Goal: Answer question/provide support: Share knowledge or assist other users

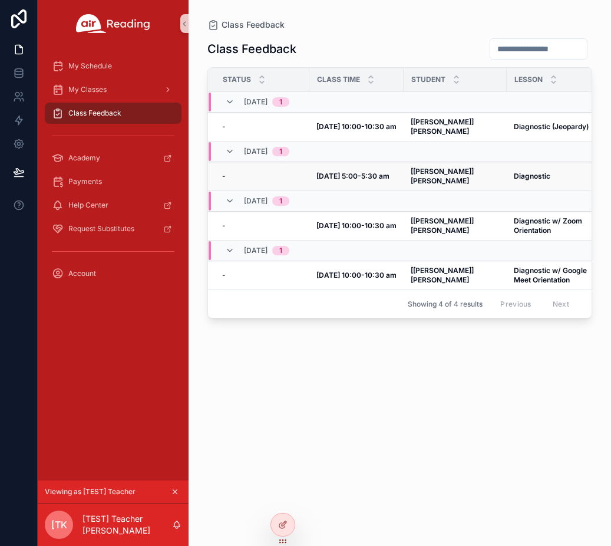
click at [446, 167] on strong "[[PERSON_NAME]] [PERSON_NAME]" at bounding box center [443, 176] width 65 height 18
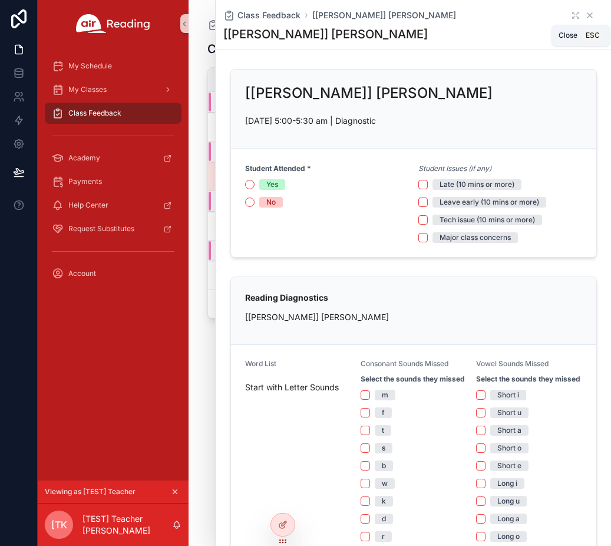
click at [585, 18] on icon "scrollable content" at bounding box center [589, 15] width 9 height 9
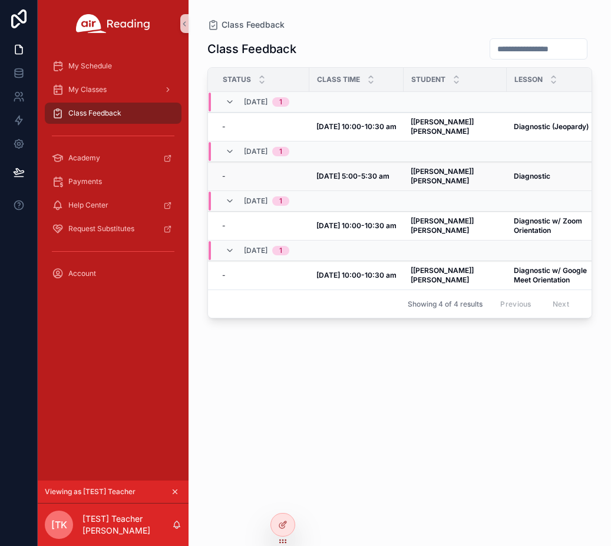
click at [453, 167] on strong "[[PERSON_NAME]] [PERSON_NAME]" at bounding box center [443, 176] width 65 height 18
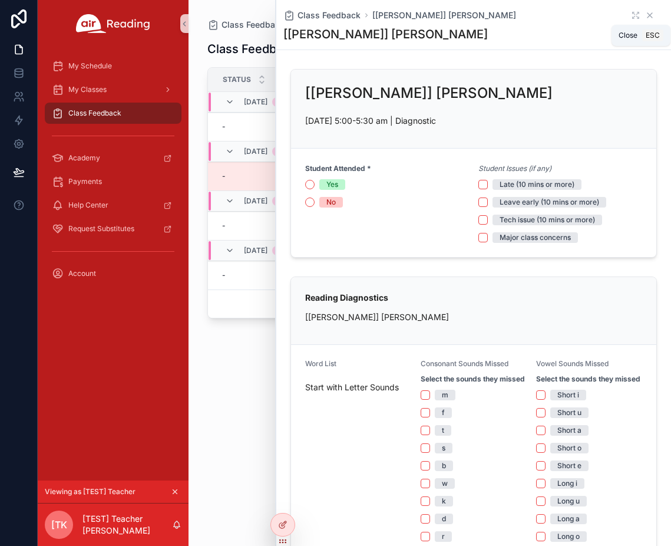
click at [611, 14] on icon "scrollable content" at bounding box center [649, 15] width 9 height 9
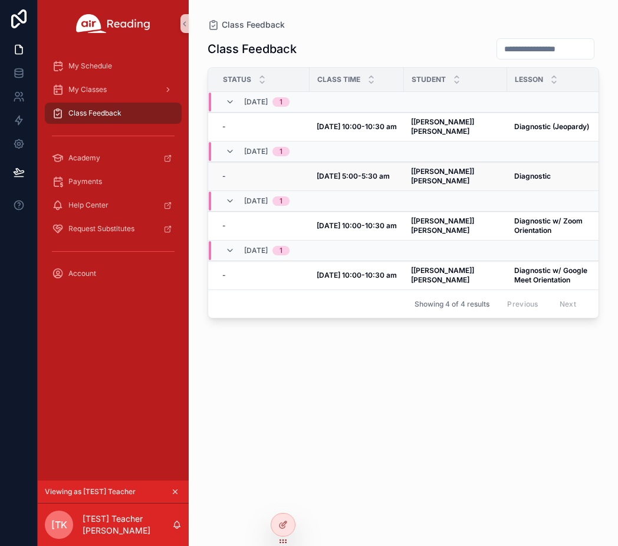
click at [444, 167] on strong "[[PERSON_NAME]] [PERSON_NAME]" at bounding box center [443, 176] width 65 height 18
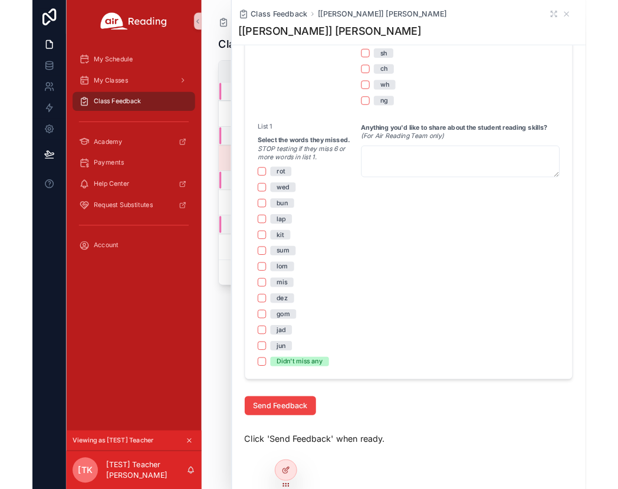
scroll to position [707, 0]
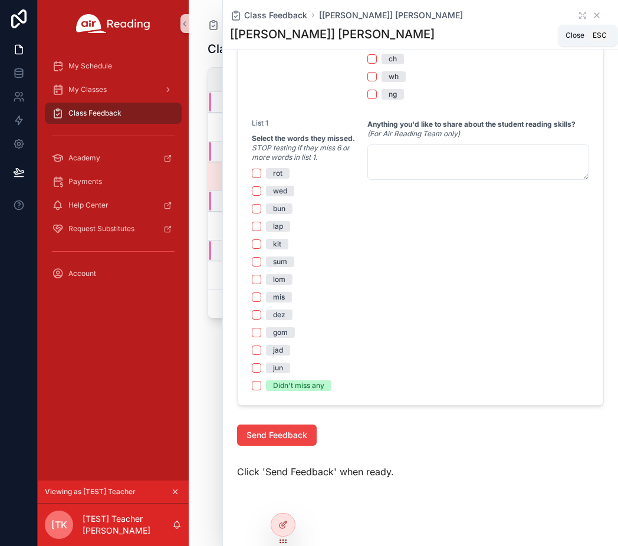
click at [592, 16] on icon "scrollable content" at bounding box center [596, 15] width 9 height 9
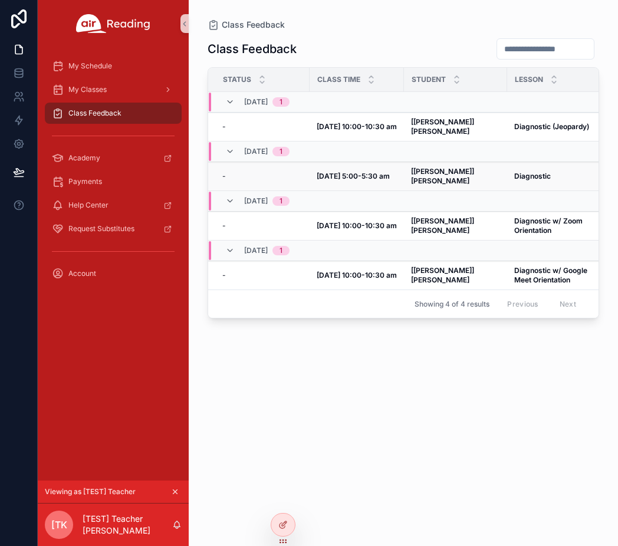
click at [354, 171] on strong "[DATE] 5:00-5:30 am" at bounding box center [352, 175] width 73 height 9
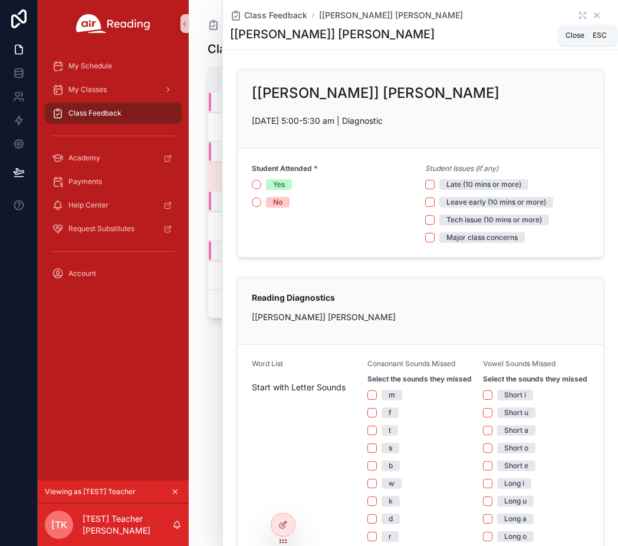
click at [592, 13] on icon "scrollable content" at bounding box center [596, 15] width 9 height 9
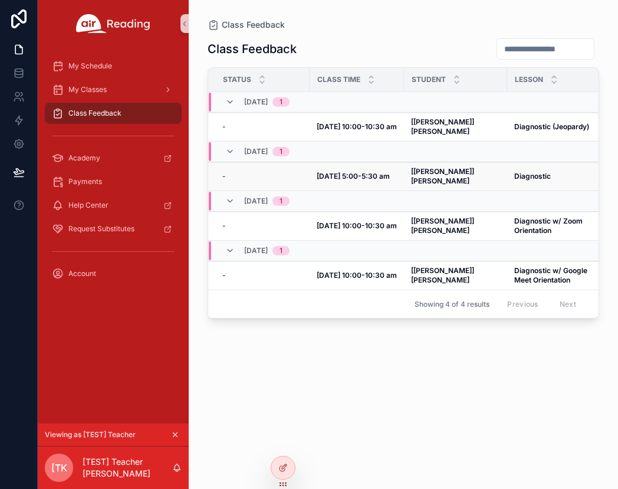
click at [441, 167] on strong "[[PERSON_NAME]] [PERSON_NAME]" at bounding box center [443, 176] width 65 height 18
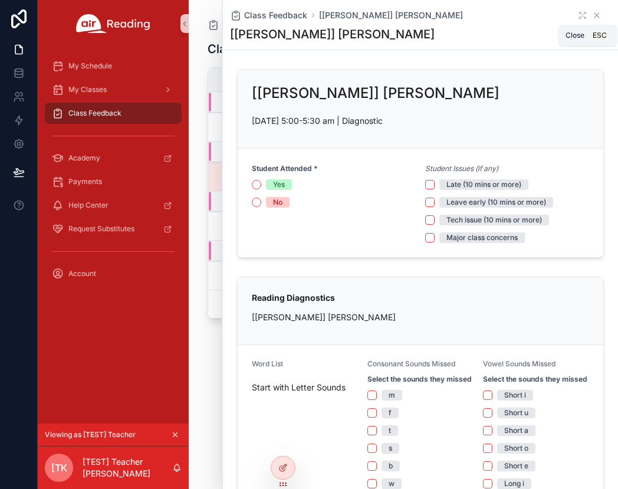
click at [592, 17] on icon "scrollable content" at bounding box center [596, 15] width 9 height 9
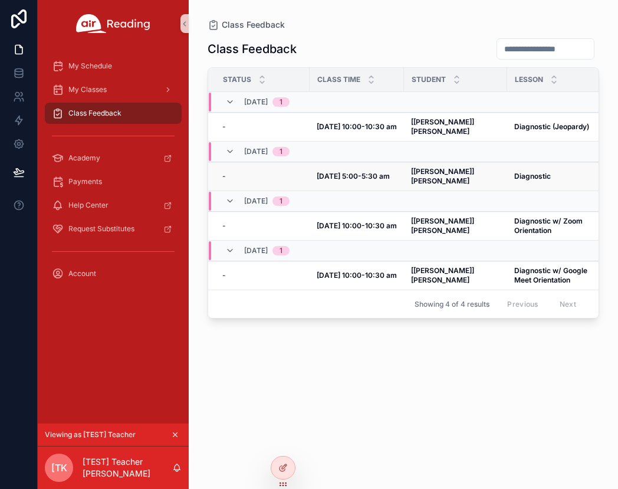
click at [451, 167] on strong "[[PERSON_NAME]] [PERSON_NAME]" at bounding box center [443, 176] width 65 height 18
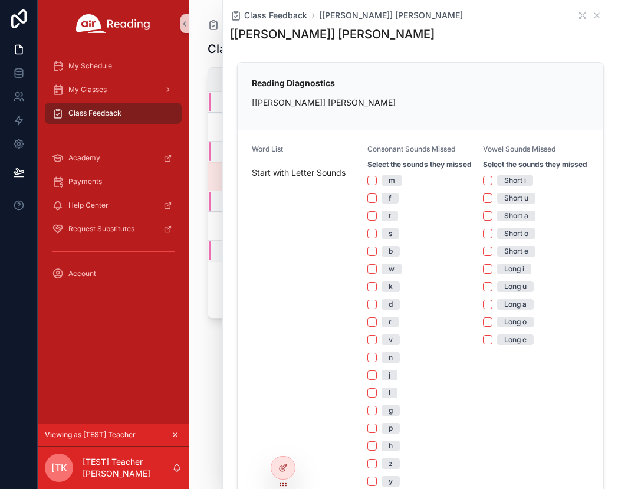
scroll to position [236, 0]
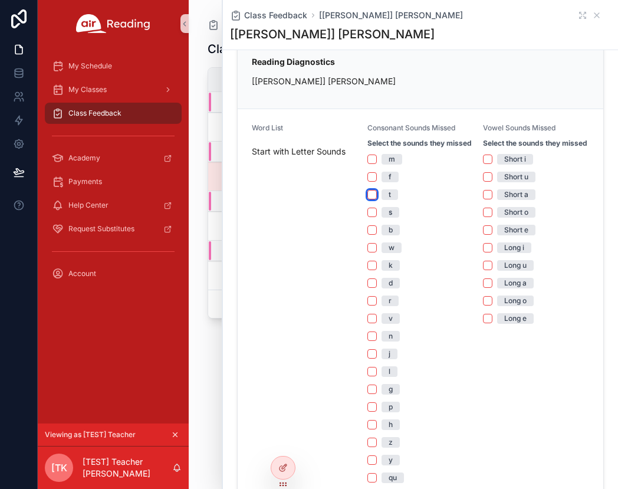
click at [369, 199] on button "t" at bounding box center [371, 194] width 9 height 9
click at [369, 252] on button "w" at bounding box center [371, 247] width 9 height 9
click at [368, 323] on button "v" at bounding box center [371, 318] width 9 height 9
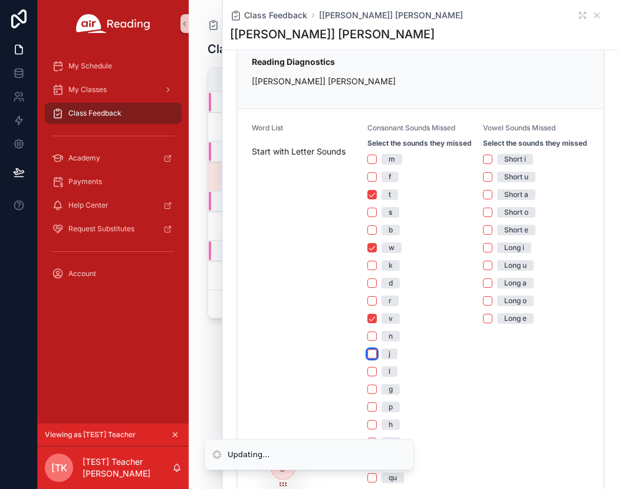
click at [368, 358] on button "j" at bounding box center [371, 353] width 9 height 9
click at [483, 164] on button "Short i" at bounding box center [487, 158] width 9 height 9
click at [483, 182] on button "Short u" at bounding box center [487, 176] width 9 height 9
click at [483, 199] on button "Short a" at bounding box center [487, 194] width 9 height 9
click at [483, 217] on button "Short o" at bounding box center [487, 211] width 9 height 9
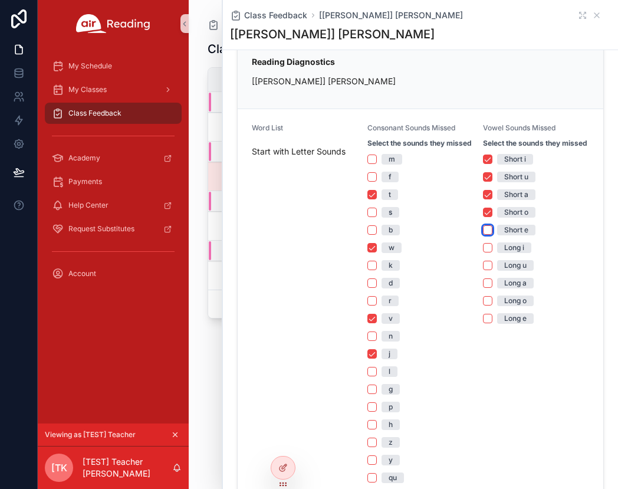
click at [484, 235] on button "Short e" at bounding box center [487, 229] width 9 height 9
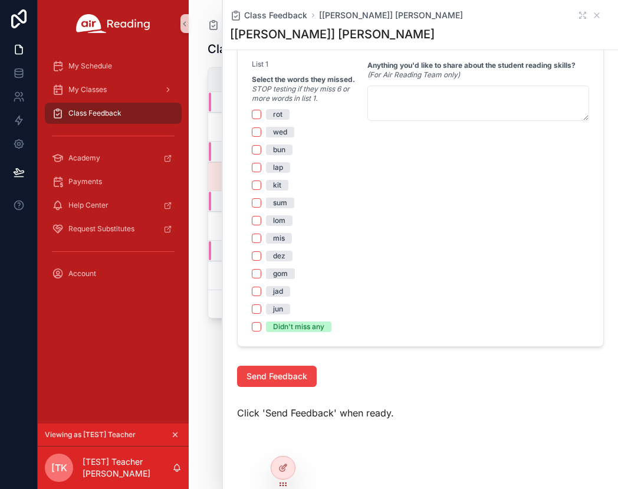
scroll to position [707, 0]
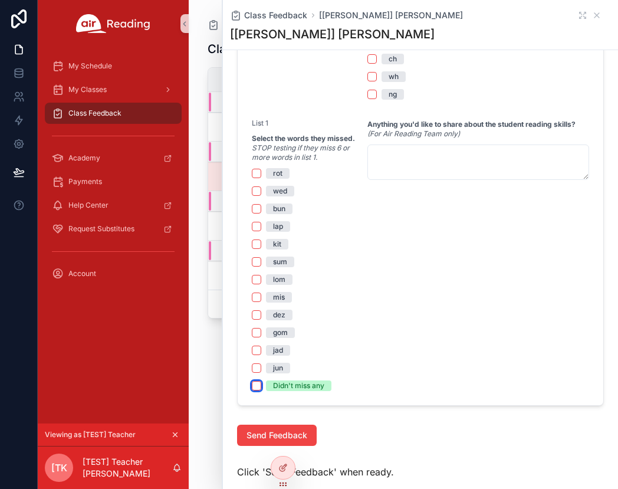
click at [257, 390] on button "Didn't miss any" at bounding box center [256, 385] width 9 height 9
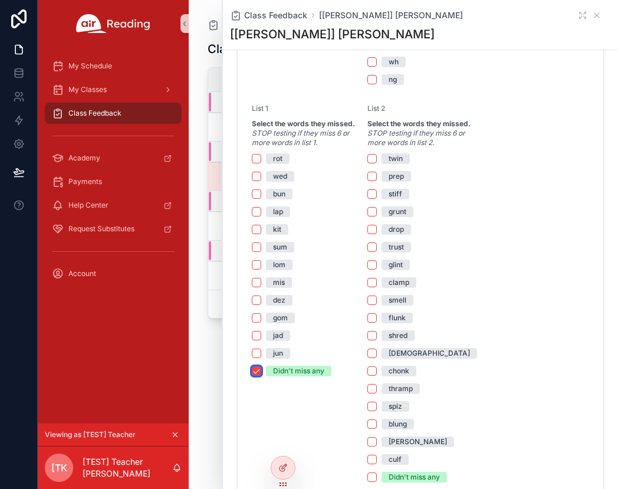
scroll to position [766, 0]
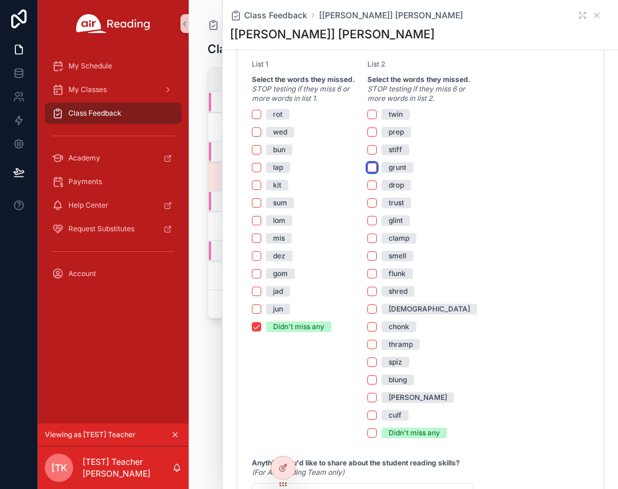
click at [370, 172] on button "grunt" at bounding box center [371, 167] width 9 height 9
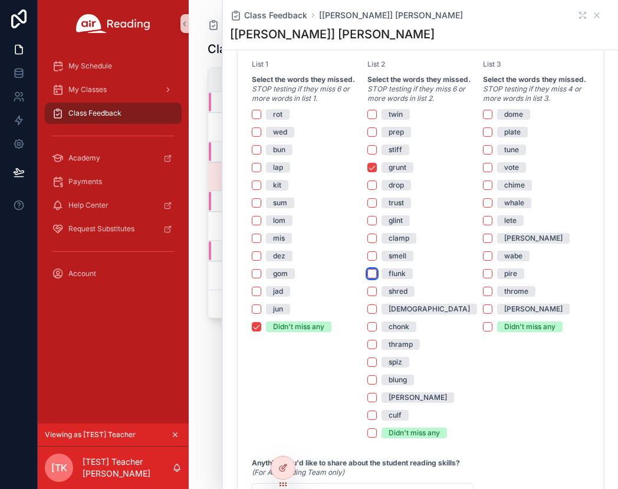
click at [371, 278] on button "flunk" at bounding box center [371, 273] width 9 height 9
click at [370, 367] on button "spiz" at bounding box center [371, 361] width 9 height 9
click at [483, 137] on button "plate" at bounding box center [487, 131] width 9 height 9
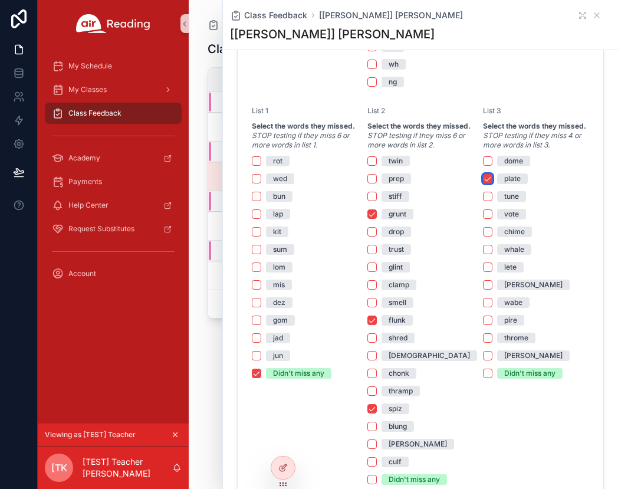
scroll to position [707, 0]
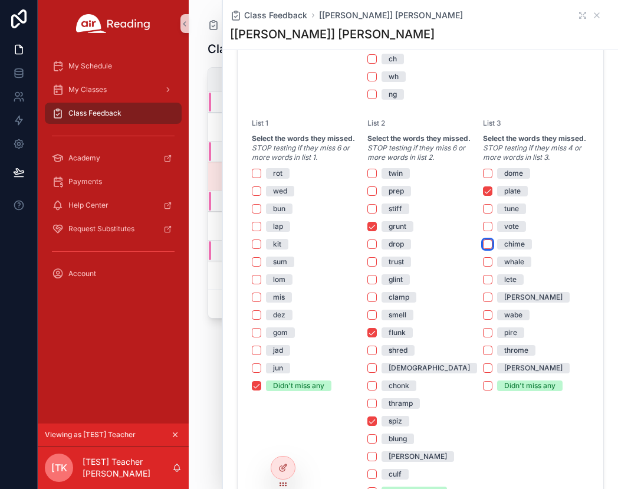
click at [483, 249] on button "chime" at bounding box center [487, 243] width 9 height 9
click at [483, 284] on button "lete" at bounding box center [487, 279] width 9 height 9
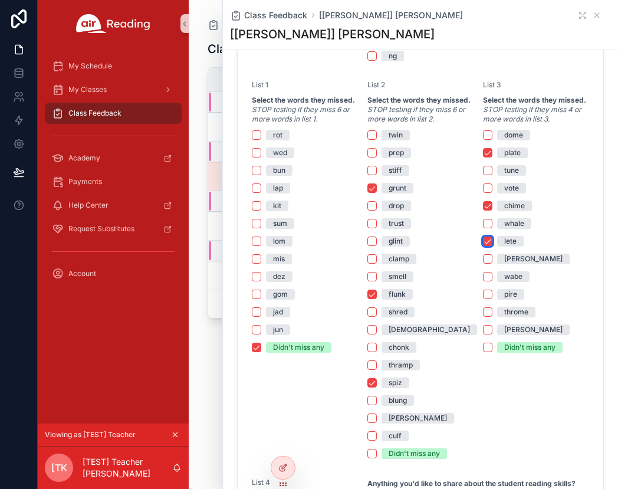
scroll to position [766, 0]
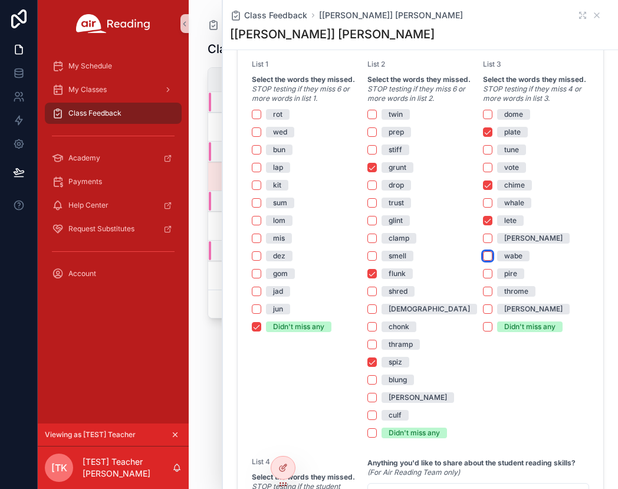
click at [483, 260] on button "wabe" at bounding box center [487, 255] width 9 height 9
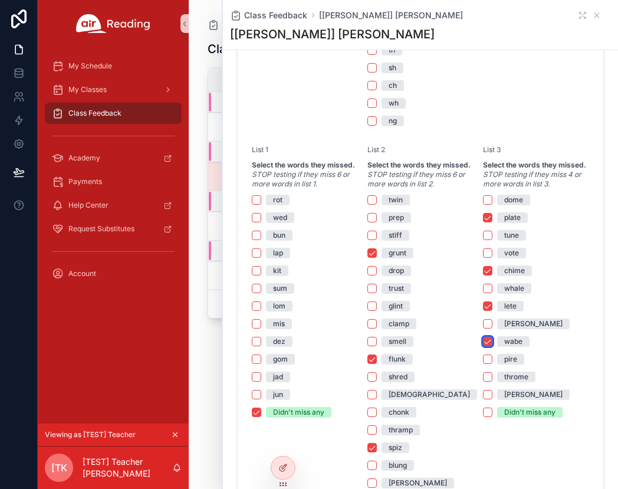
scroll to position [678, 0]
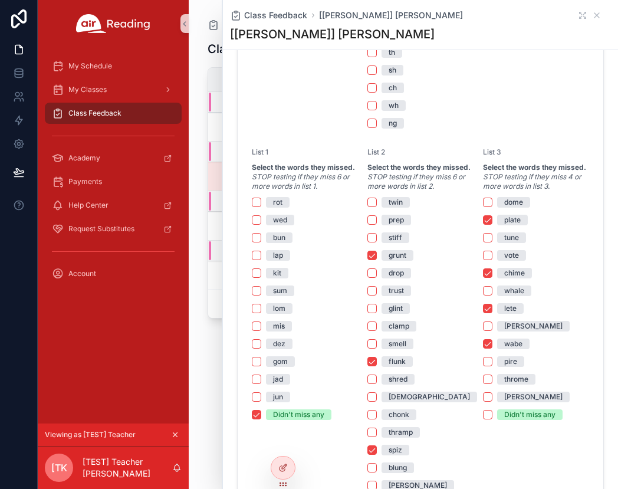
click at [566, 225] on div "plate" at bounding box center [536, 220] width 106 height 11
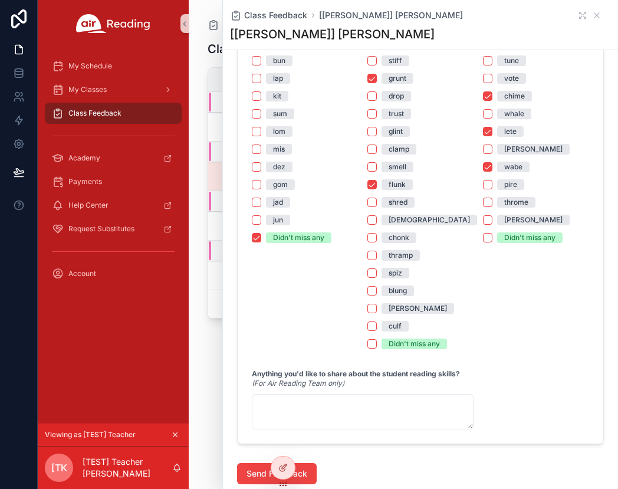
scroll to position [796, 0]
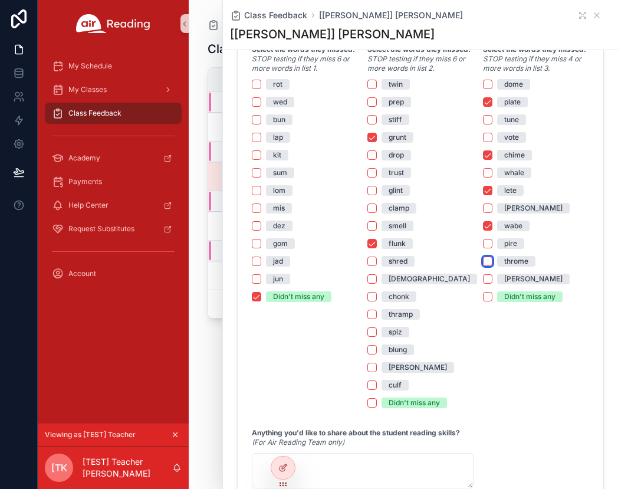
drag, startPoint x: 485, startPoint y: 271, endPoint x: 506, endPoint y: 268, distance: 21.5
click at [484, 266] on button "throme" at bounding box center [487, 260] width 9 height 9
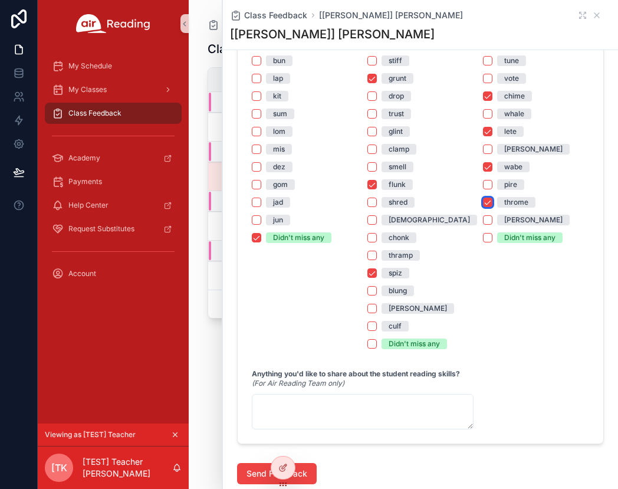
scroll to position [914, 0]
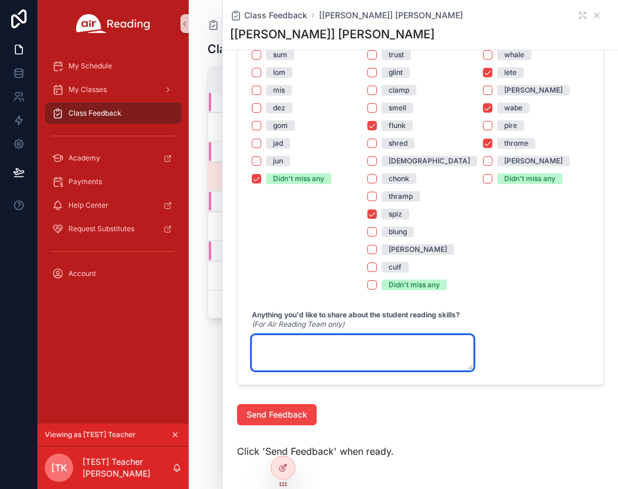
click at [315, 356] on textarea "scrollable content" at bounding box center [363, 352] width 222 height 35
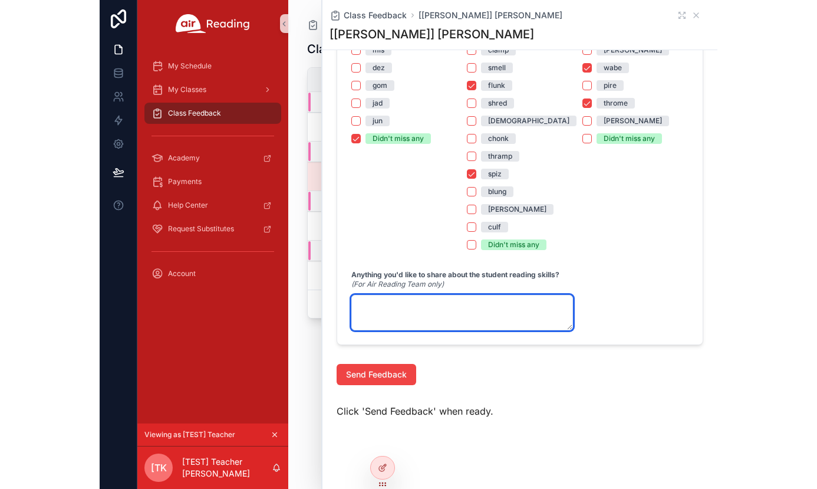
scroll to position [973, 0]
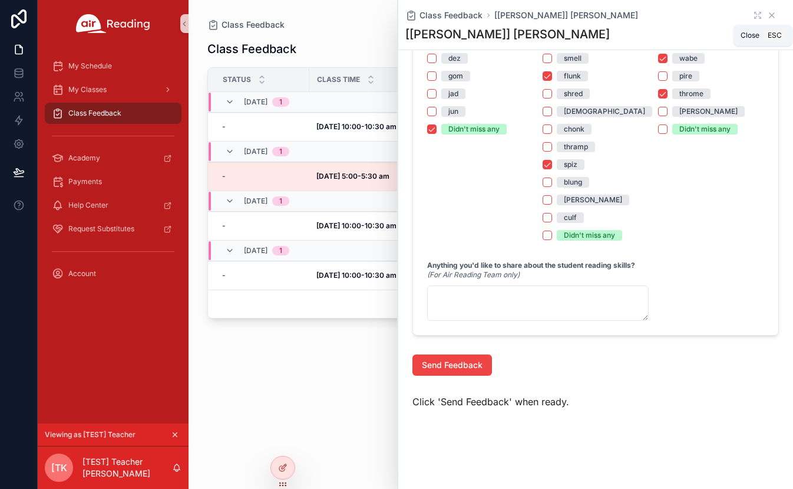
click at [611, 16] on icon "scrollable content" at bounding box center [771, 15] width 9 height 9
